Goal: Transaction & Acquisition: Purchase product/service

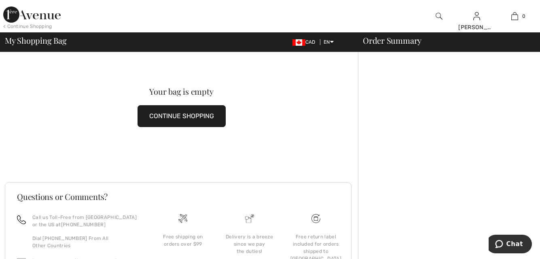
click at [197, 115] on button "CONTINUE SHOPPING" at bounding box center [181, 116] width 88 height 22
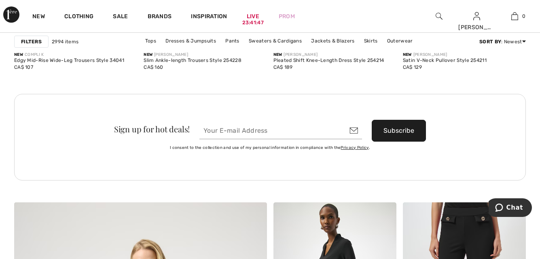
scroll to position [1698, 0]
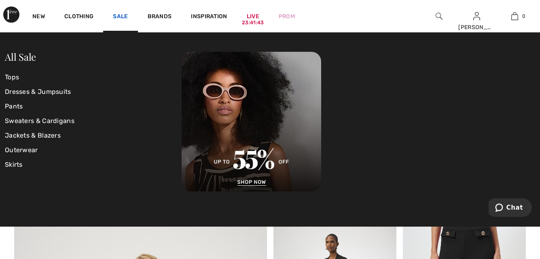
click at [121, 13] on link "Sale" at bounding box center [120, 17] width 15 height 8
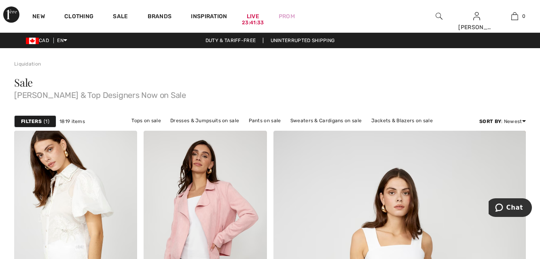
click at [24, 64] on link "Liquidation" at bounding box center [27, 64] width 27 height 6
click at [37, 119] on strong "Filters" at bounding box center [31, 121] width 21 height 7
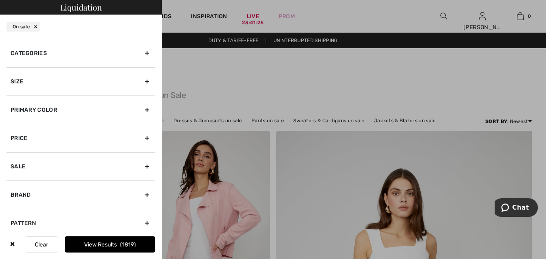
click at [18, 83] on div "Size" at bounding box center [80, 81] width 149 height 28
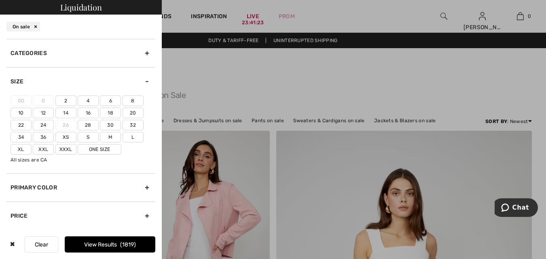
click at [41, 112] on label "12" at bounding box center [43, 113] width 21 height 11
click at [0, 0] on input"] "12" at bounding box center [0, 0] width 0 height 0
click at [41, 112] on label "12" at bounding box center [43, 113] width 21 height 11
click at [0, 0] on input"] "12" at bounding box center [0, 0] width 0 height 0
click at [20, 25] on div "On sale" at bounding box center [23, 27] width 34 height 10
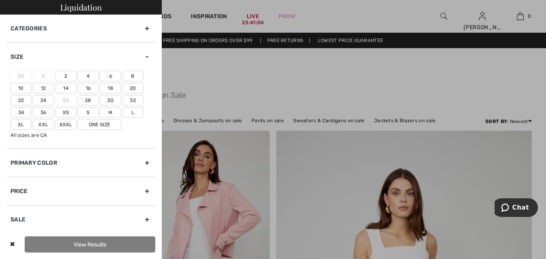
click at [44, 89] on label "12" at bounding box center [43, 88] width 21 height 11
click at [0, 0] on input"] "12" at bounding box center [0, 0] width 0 height 0
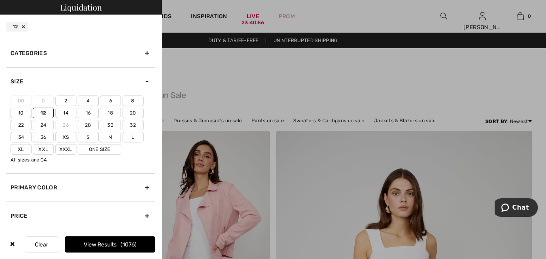
click at [25, 53] on div "Categories" at bounding box center [80, 53] width 149 height 28
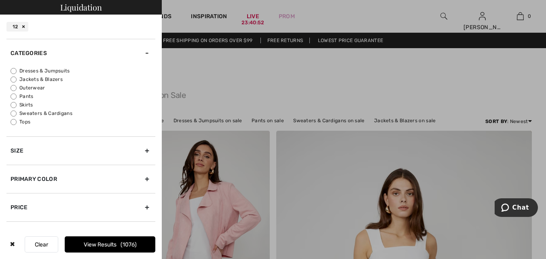
click at [12, 123] on input "Tops" at bounding box center [14, 122] width 6 height 6
radio input "true"
click at [87, 245] on button "View Results 335" at bounding box center [110, 244] width 91 height 16
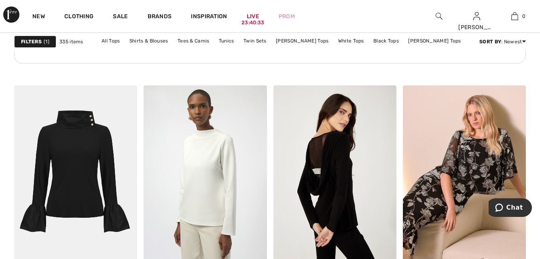
scroll to position [1092, 0]
